Goal: Navigation & Orientation: Find specific page/section

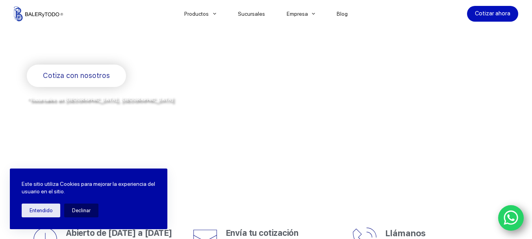
scroll to position [158, 0]
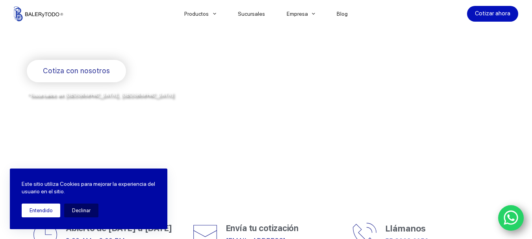
click at [45, 211] on button "Entendido" at bounding box center [41, 211] width 39 height 14
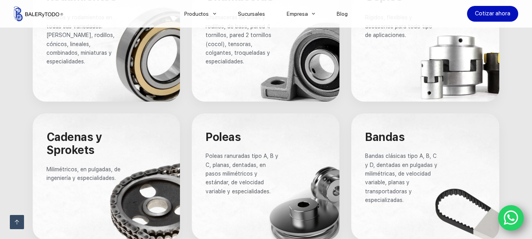
scroll to position [0, 0]
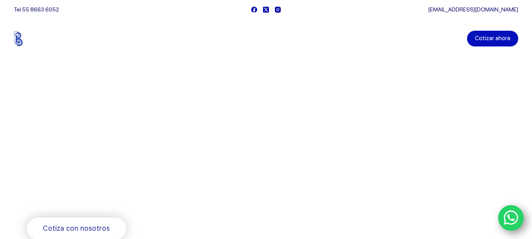
click at [489, 39] on link "Cotizar ahora" at bounding box center [492, 39] width 51 height 16
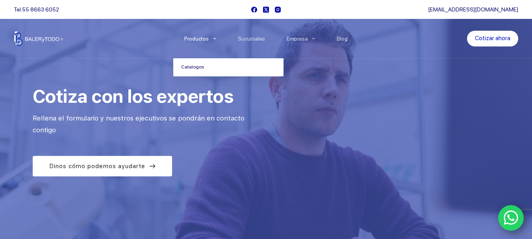
click at [202, 69] on link "Catalogos" at bounding box center [228, 67] width 110 height 18
